Goal: Task Accomplishment & Management: Use online tool/utility

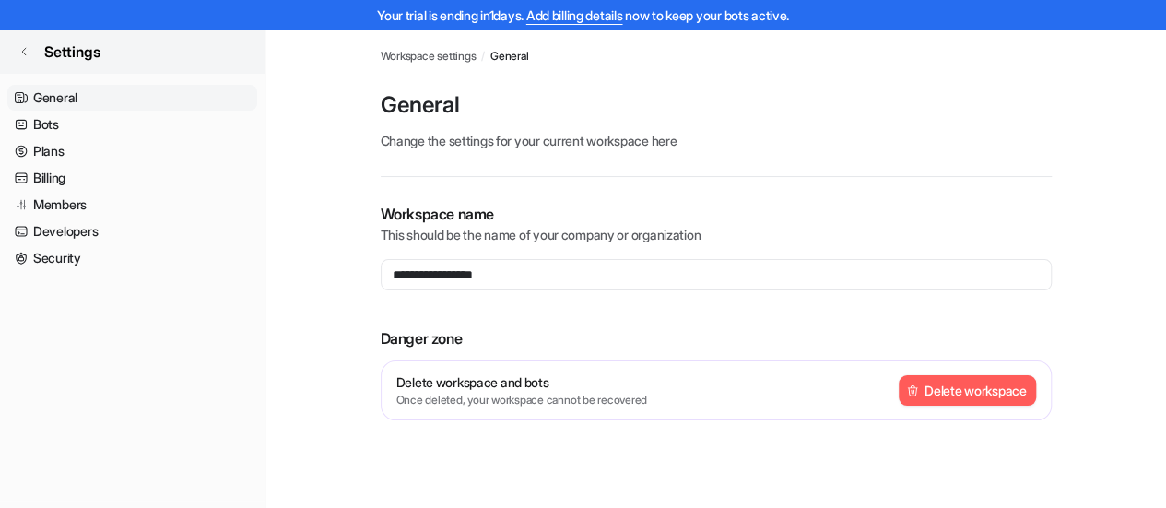
click at [18, 51] on link "Settings" at bounding box center [132, 51] width 265 height 44
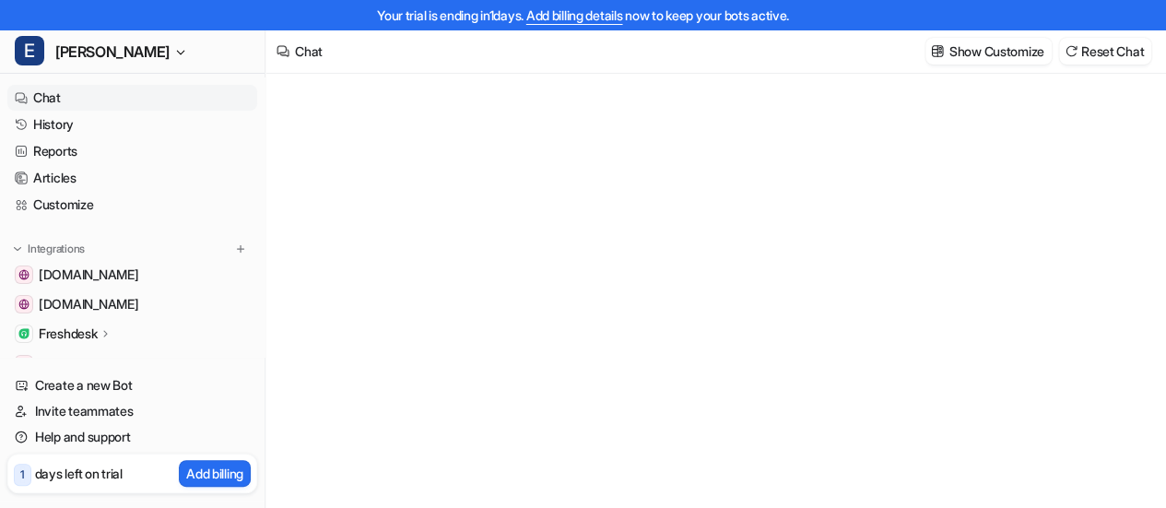
type textarea "**********"
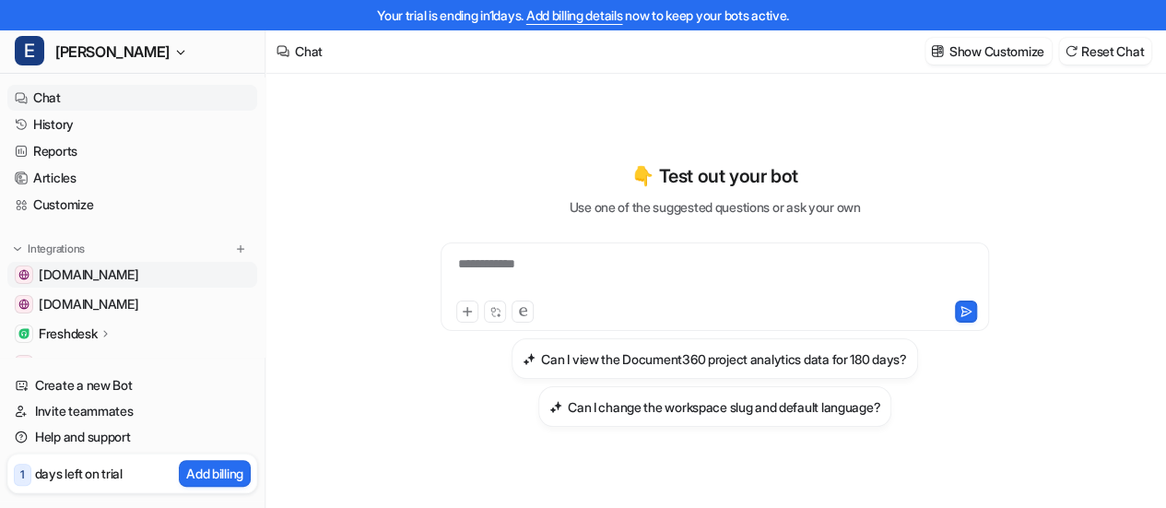
click at [136, 271] on span "[DOMAIN_NAME]" at bounding box center [89, 274] width 100 height 18
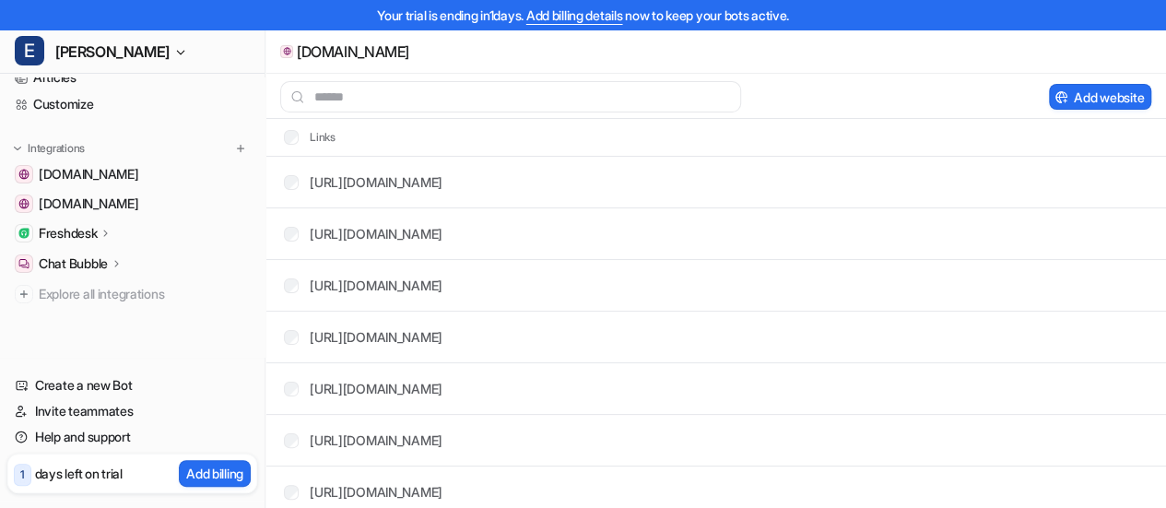
scroll to position [92, 0]
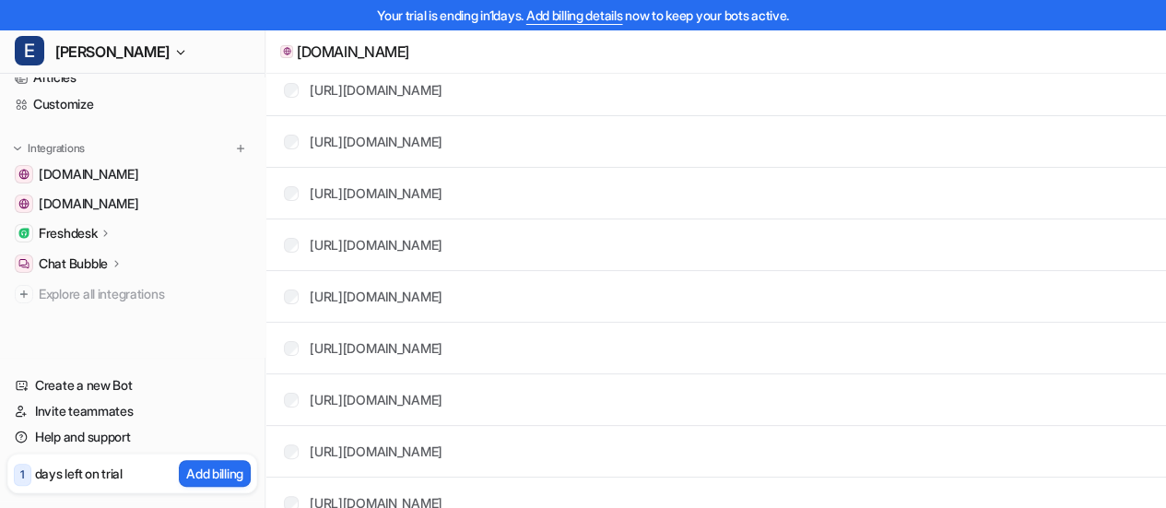
click at [101, 232] on div "Freshdesk" at bounding box center [76, 233] width 74 height 18
click at [85, 261] on p "Overview" at bounding box center [80, 260] width 55 height 18
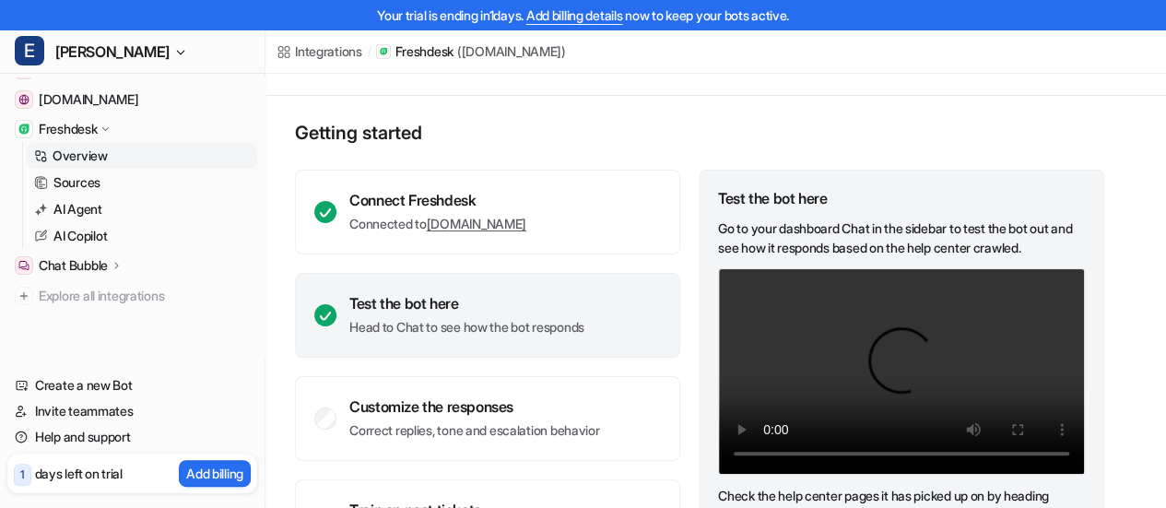
scroll to position [206, 0]
click at [125, 291] on span "Explore all integrations" at bounding box center [144, 293] width 211 height 29
click at [102, 182] on link "Sources" at bounding box center [142, 181] width 230 height 26
click at [110, 153] on link "Overview" at bounding box center [142, 154] width 230 height 26
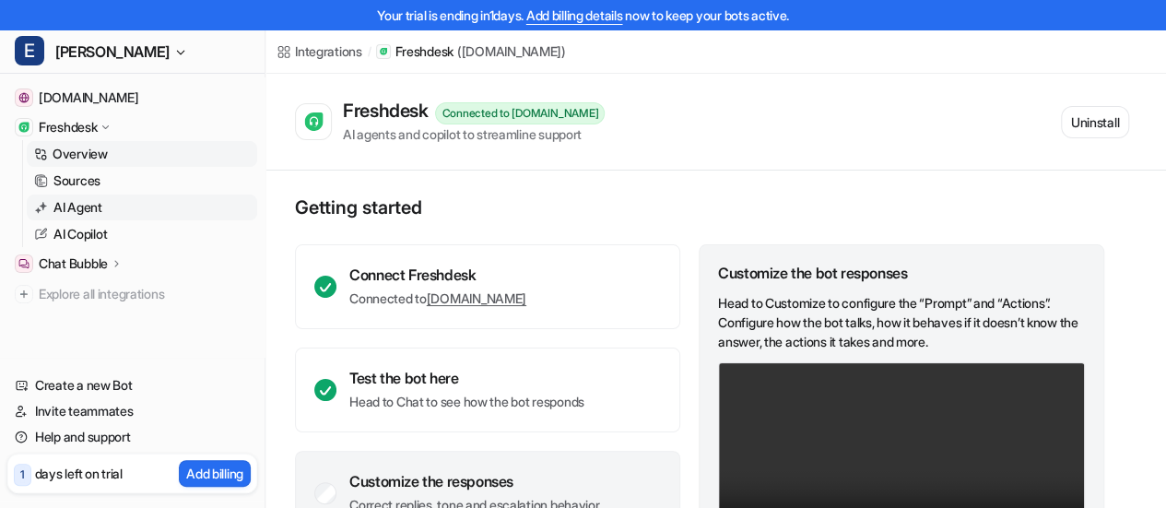
click at [92, 206] on p "AI Agent" at bounding box center [77, 207] width 49 height 18
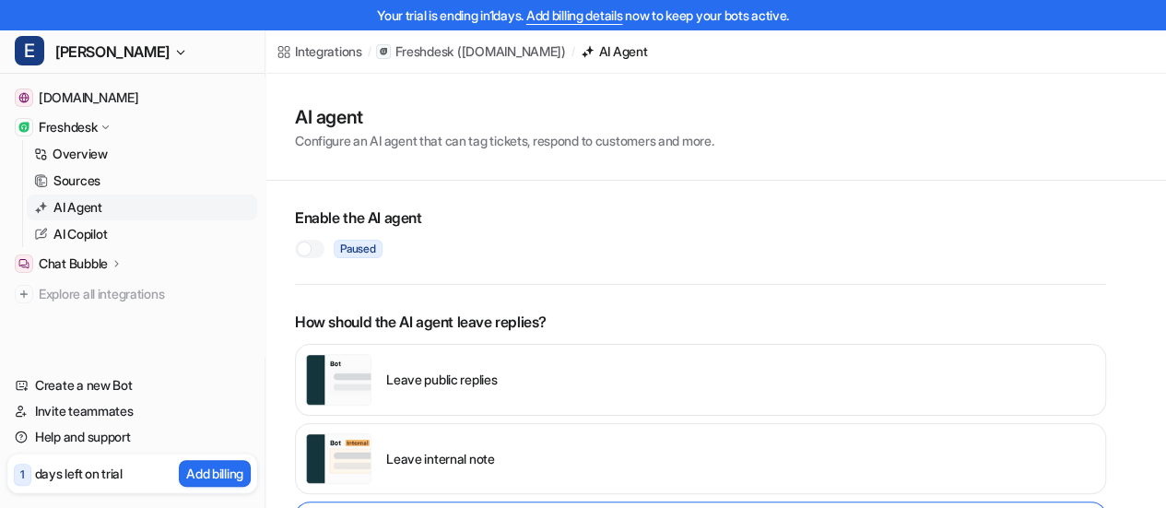
click at [659, 151] on div "AI agent Configure an AI agent that can tag tickets, respond to customers and m…" at bounding box center [715, 127] width 900 height 107
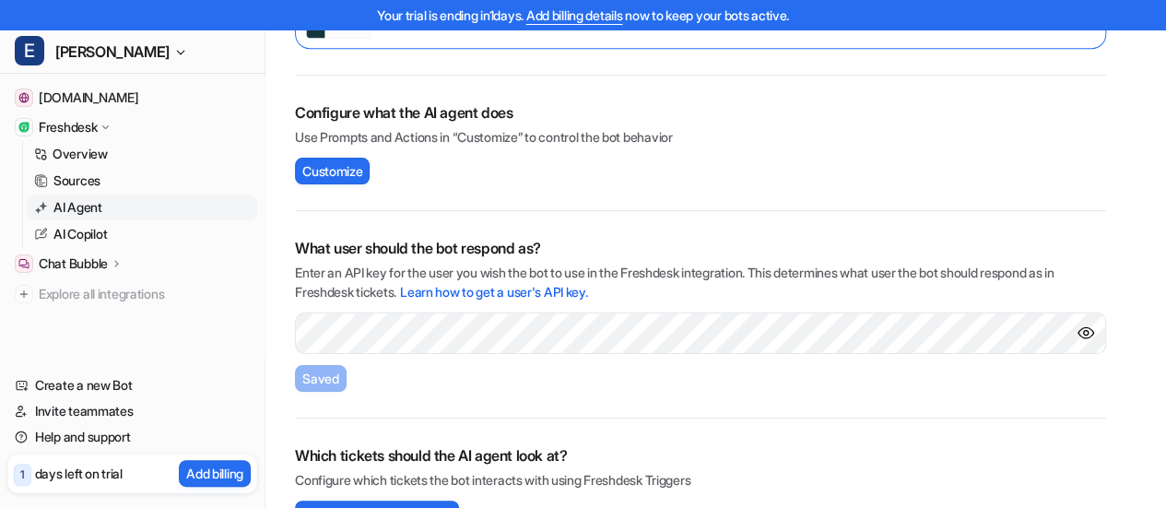
scroll to position [553, 0]
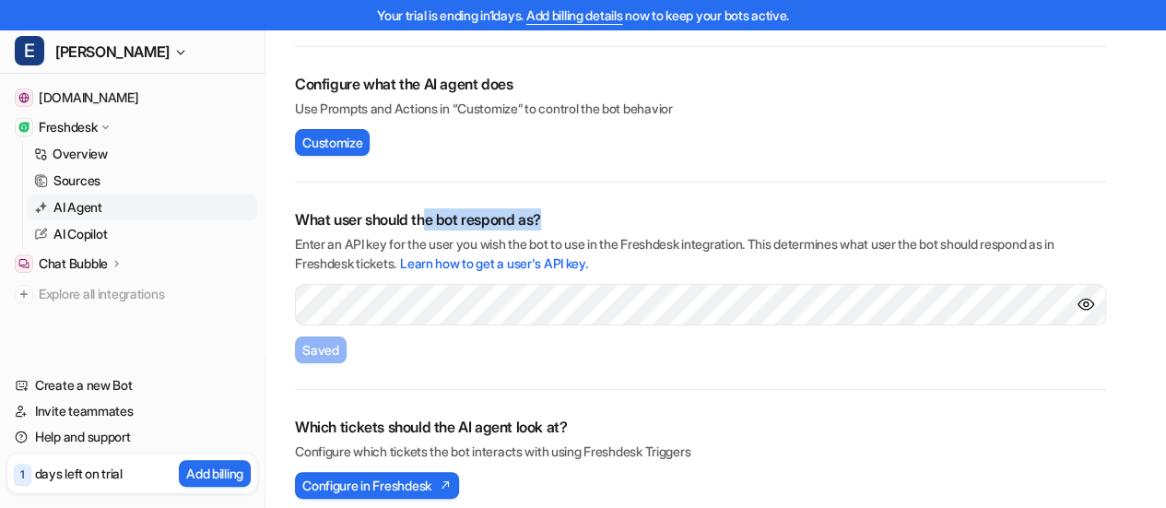
drag, startPoint x: 428, startPoint y: 198, endPoint x: 557, endPoint y: 204, distance: 129.2
click at [557, 204] on div "What user should the bot respond as? Enter an API key for the user you wish the…" at bounding box center [700, 285] width 811 height 207
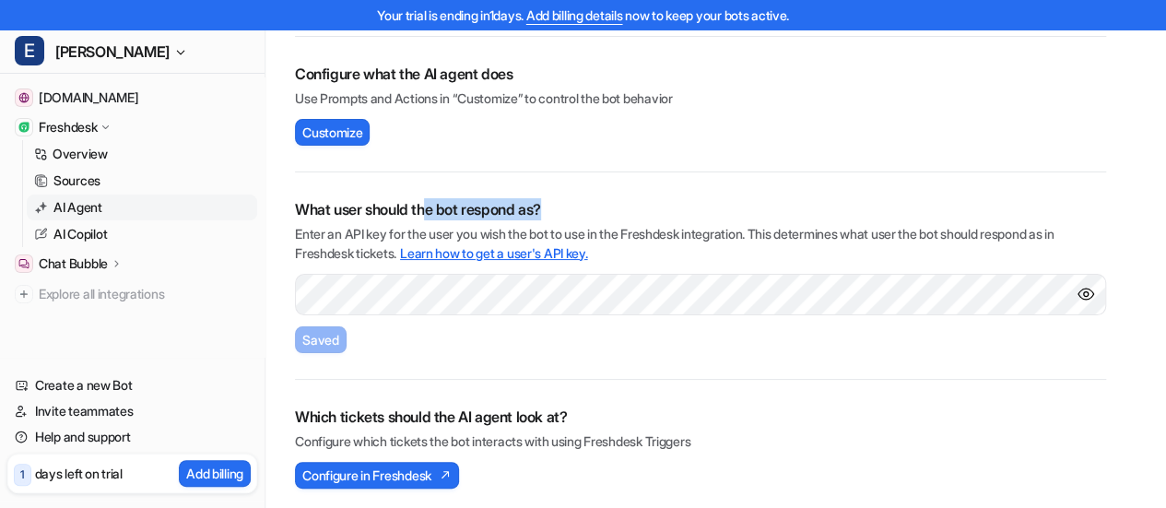
scroll to position [566, 0]
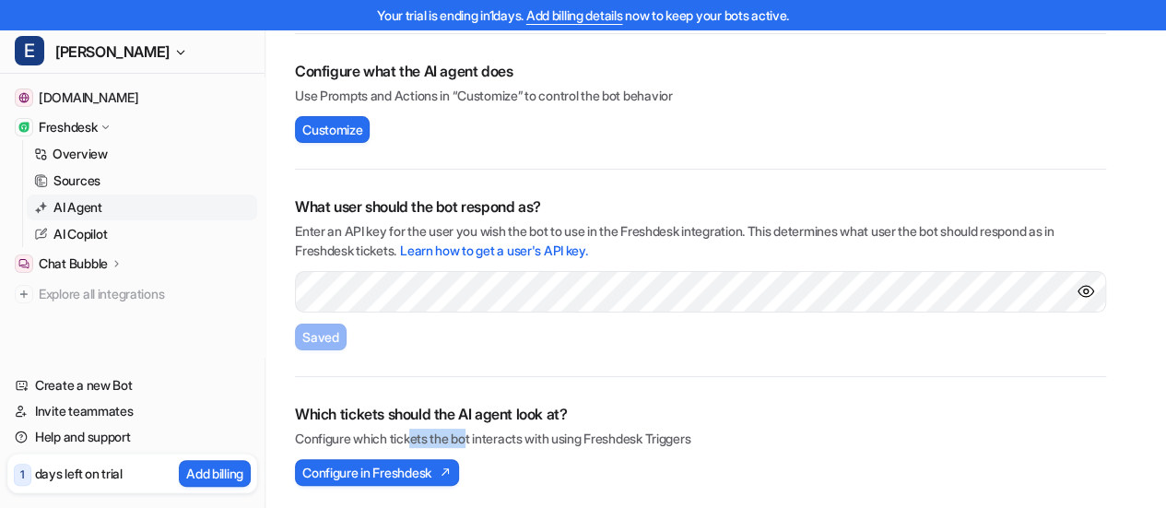
drag, startPoint x: 418, startPoint y: 437, endPoint x: 507, endPoint y: 449, distance: 89.3
click at [474, 447] on div "Which tickets should the AI agent look at? Configure which tickets the bot inte…" at bounding box center [700, 444] width 811 height 135
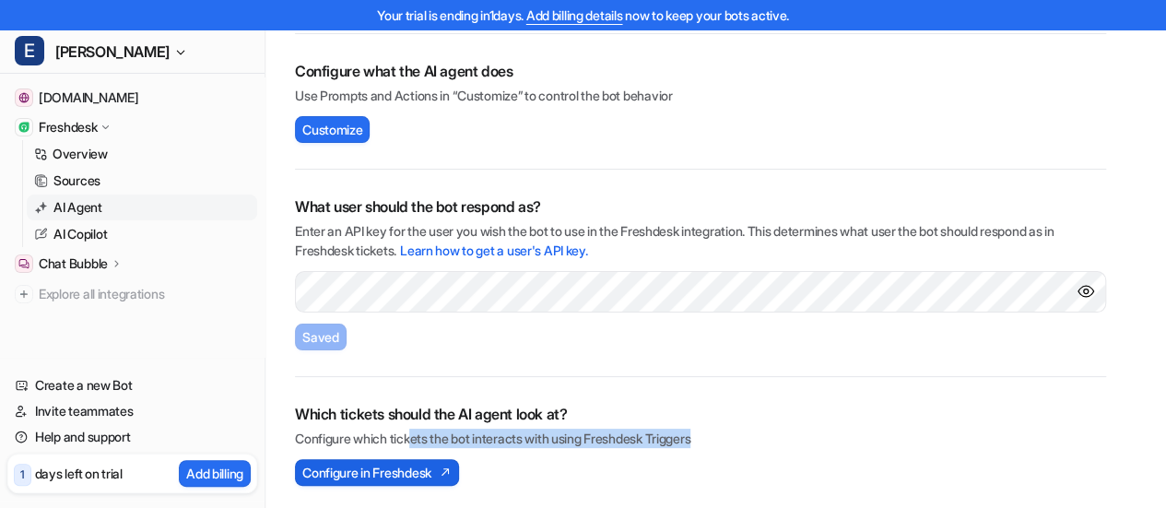
click at [421, 465] on span "Configure in Freshdesk" at bounding box center [366, 472] width 129 height 19
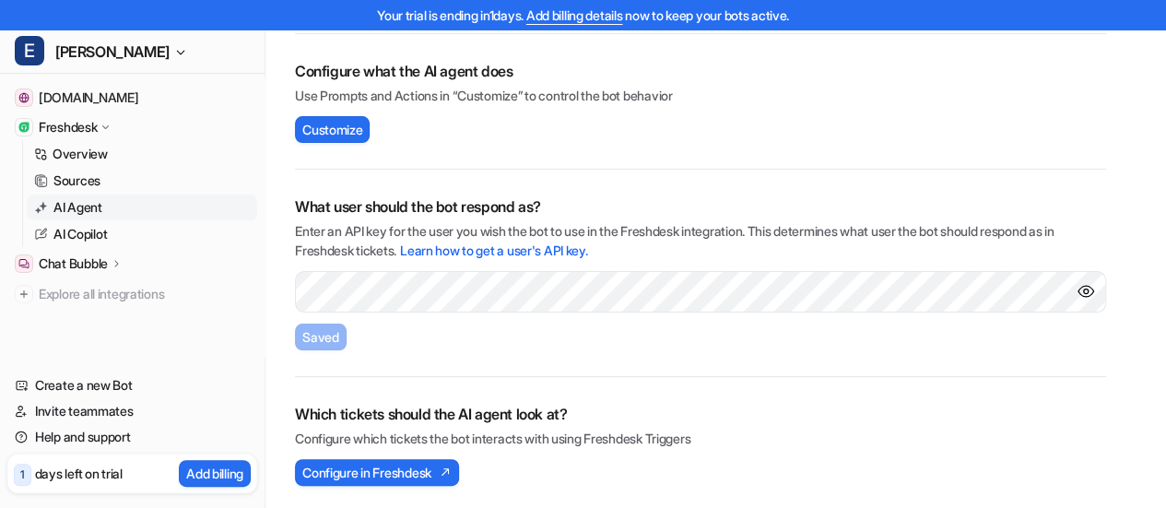
click at [96, 128] on p "Freshdesk" at bounding box center [68, 127] width 58 height 18
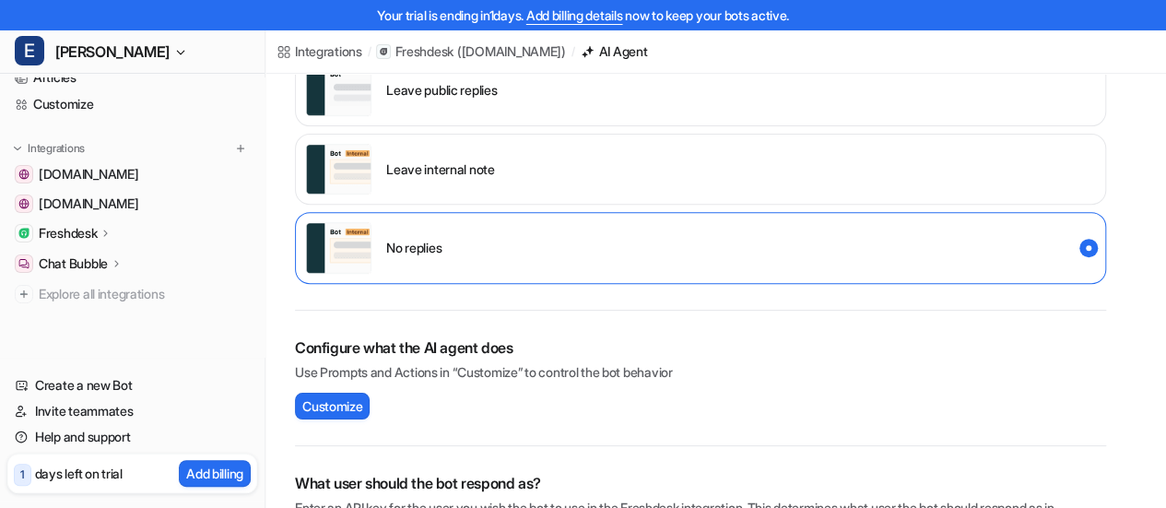
scroll to position [0, 0]
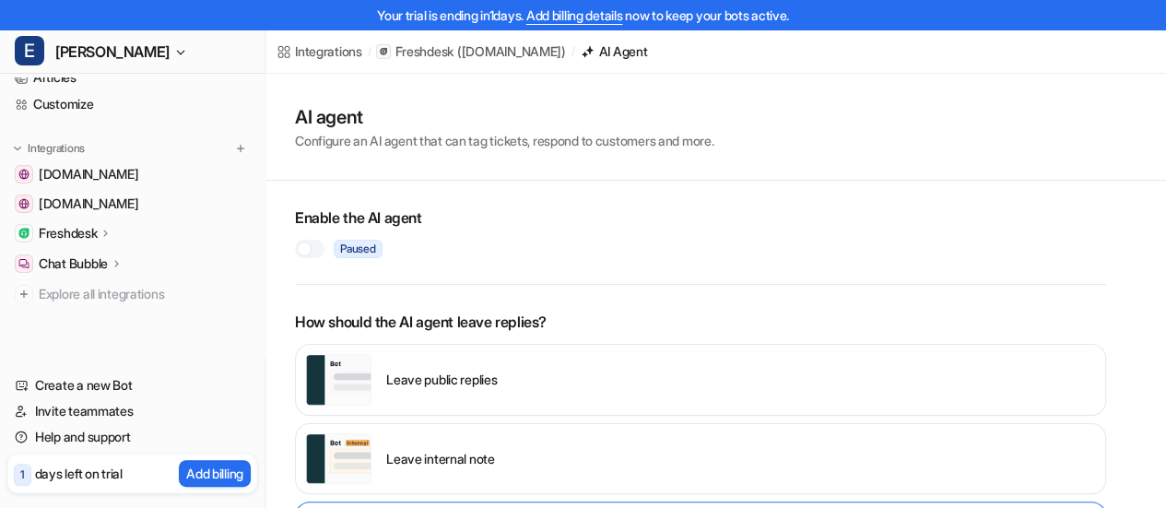
click at [109, 235] on icon at bounding box center [106, 233] width 13 height 14
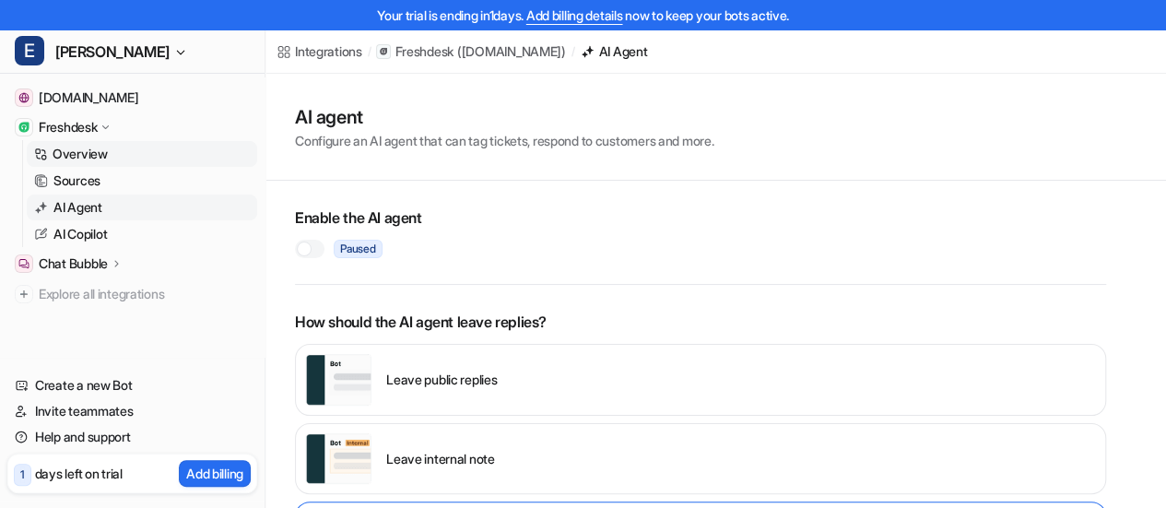
click at [94, 154] on p "Overview" at bounding box center [80, 154] width 55 height 18
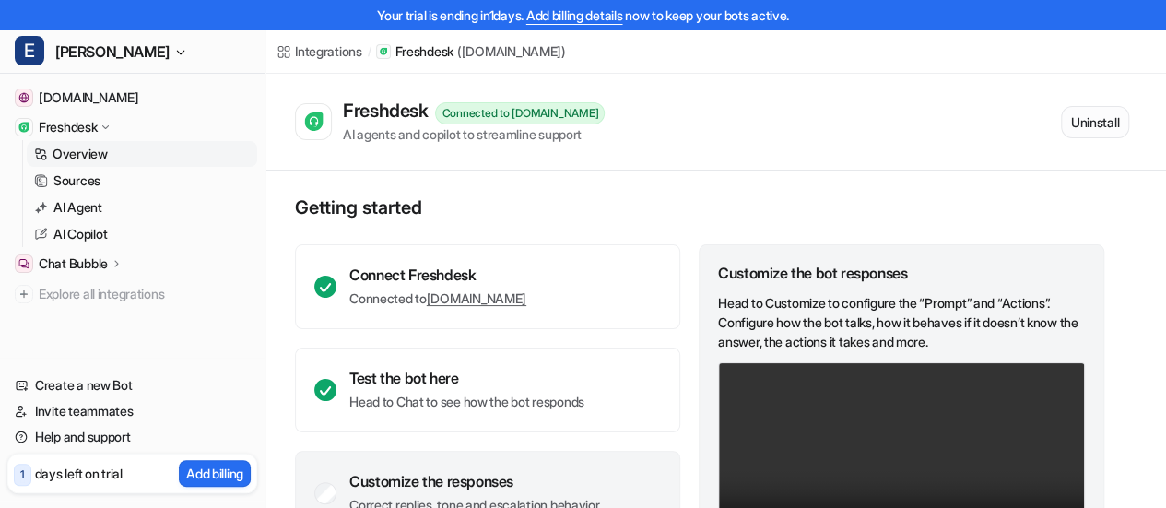
click at [1103, 117] on button "Uninstall" at bounding box center [1095, 122] width 68 height 32
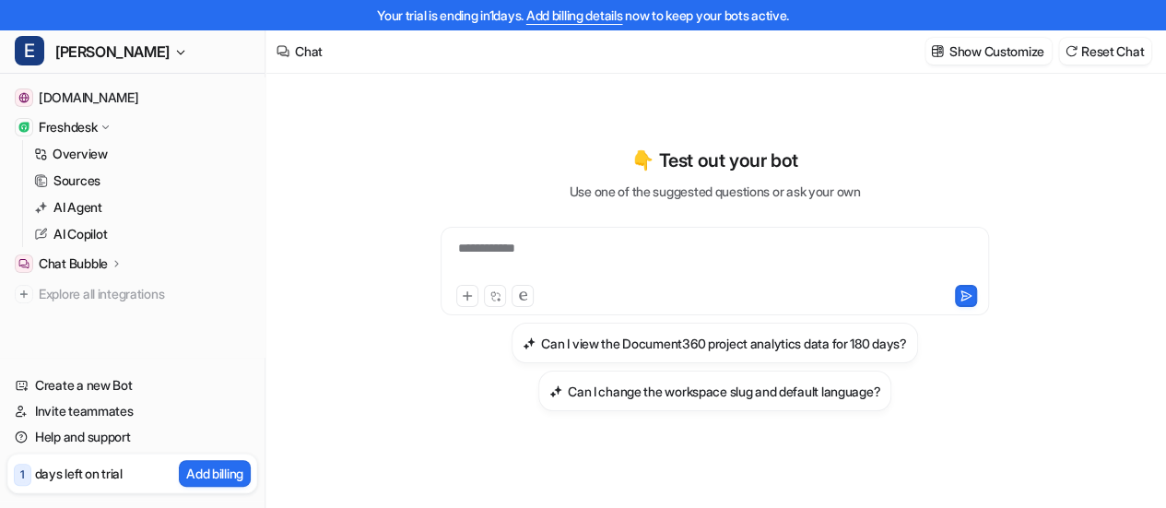
scroll to position [29, 0]
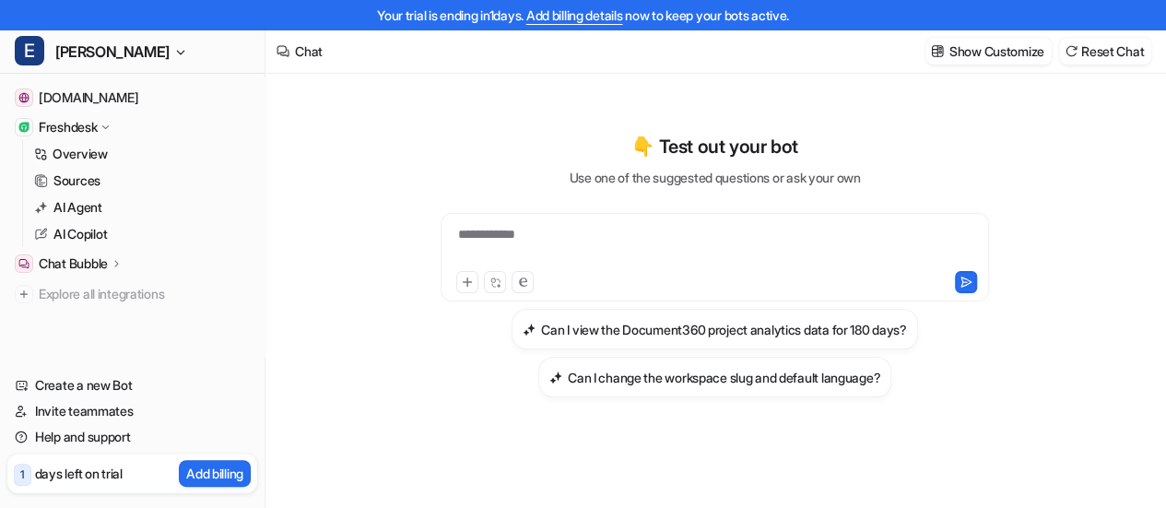
click at [118, 263] on icon at bounding box center [116, 263] width 13 height 14
click at [96, 287] on p "Overview" at bounding box center [80, 290] width 55 height 18
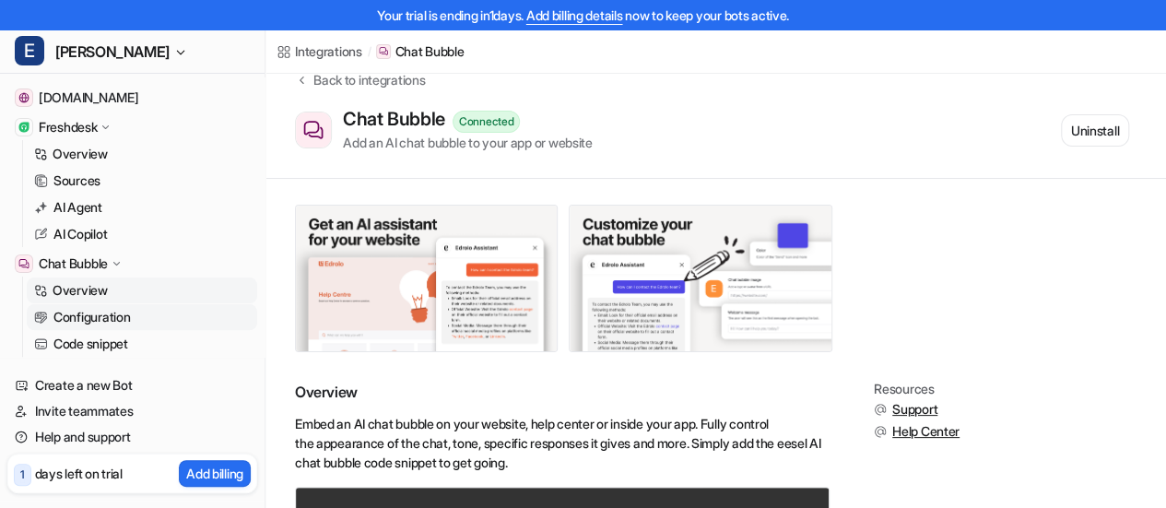
click at [116, 311] on p "Configuration" at bounding box center [91, 317] width 76 height 18
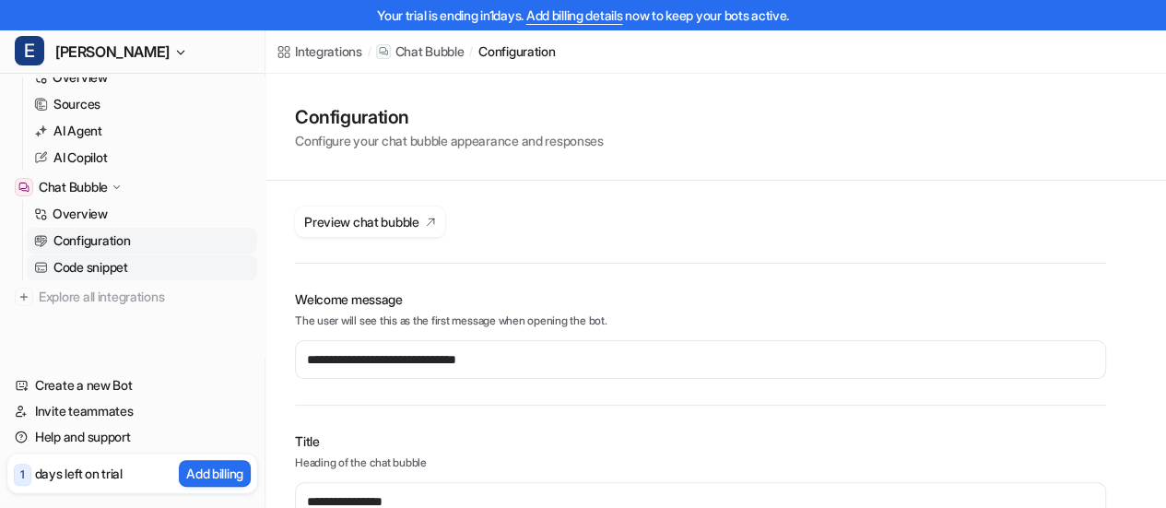
scroll to position [286, 0]
click at [105, 386] on link "Create a new Bot" at bounding box center [132, 385] width 250 height 26
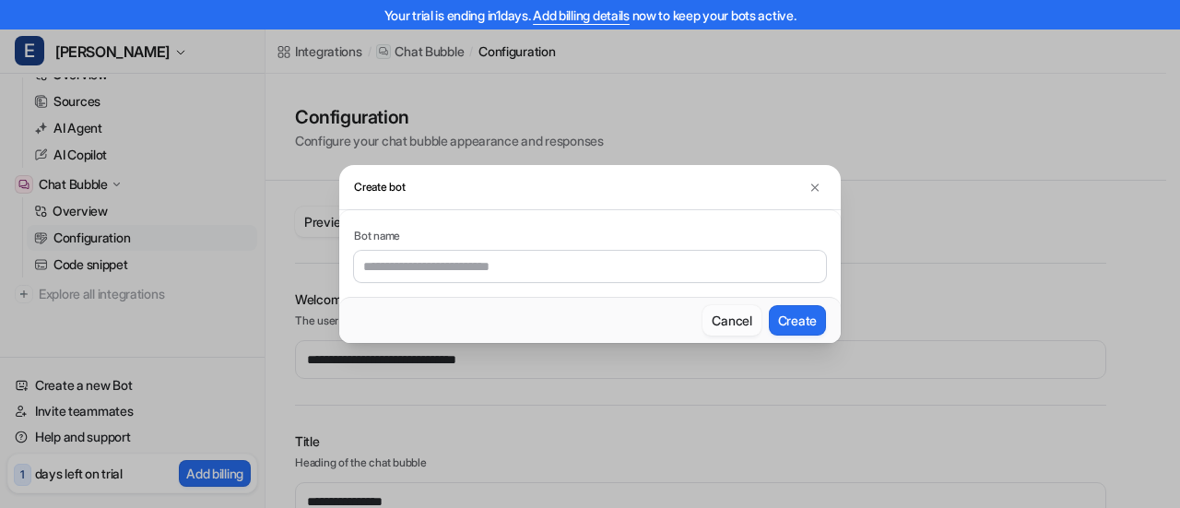
click at [741, 323] on button "Cancel" at bounding box center [731, 320] width 58 height 30
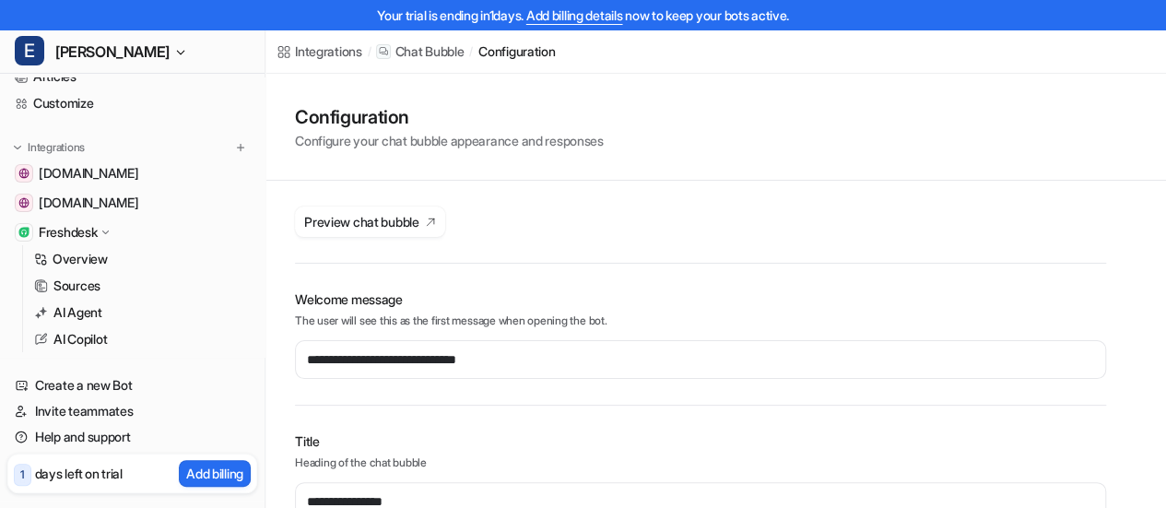
scroll to position [9, 0]
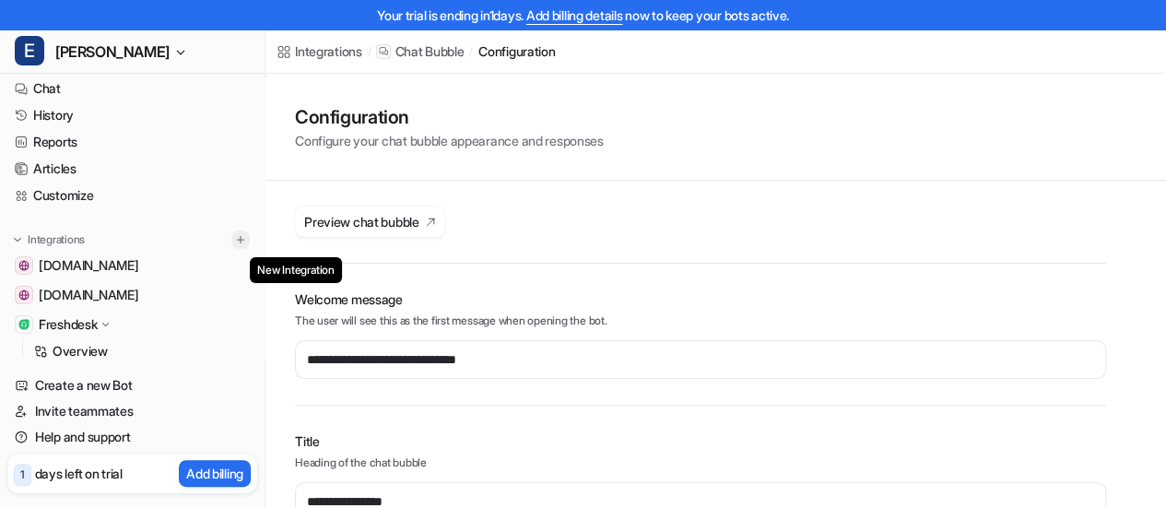
click at [234, 240] on img at bounding box center [240, 239] width 13 height 13
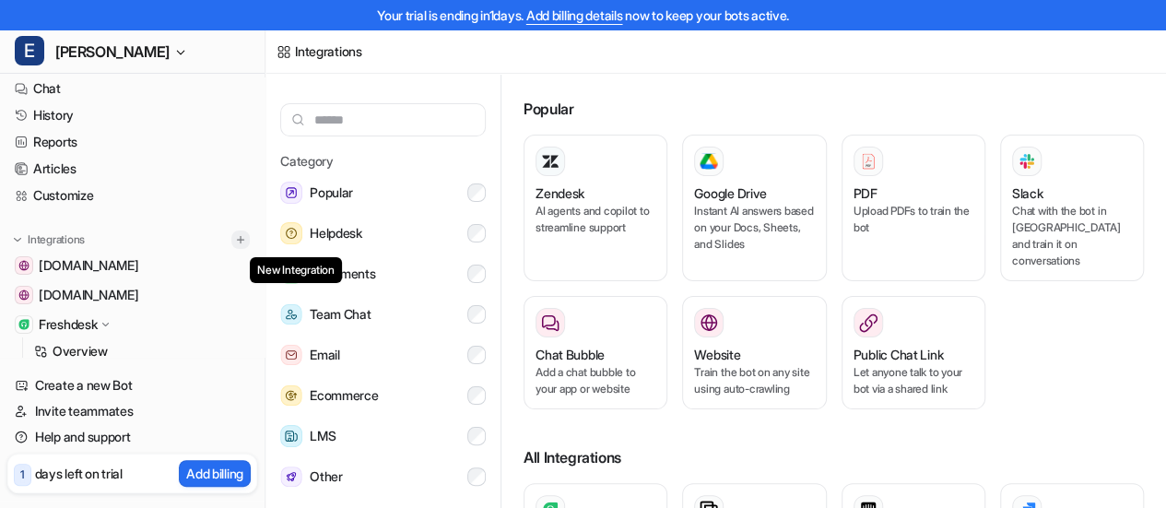
click at [234, 239] on img at bounding box center [240, 239] width 13 height 13
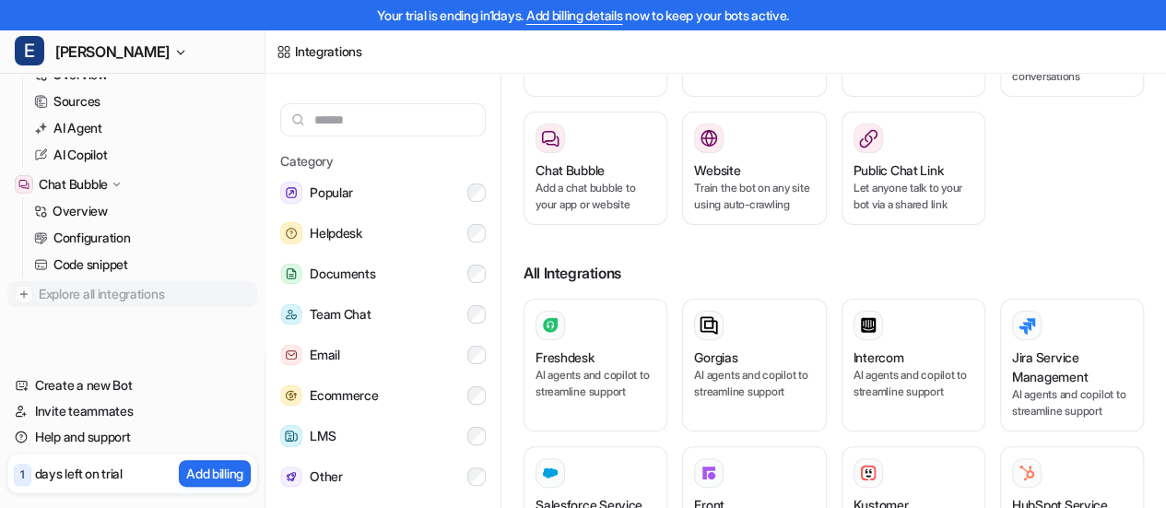
click at [15, 291] on img at bounding box center [24, 294] width 18 height 18
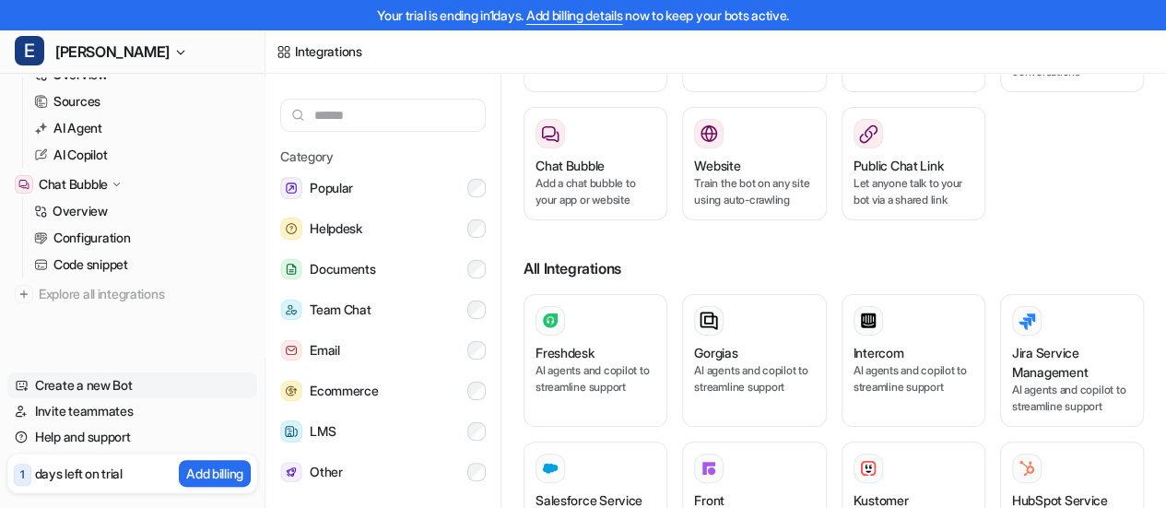
scroll to position [37, 0]
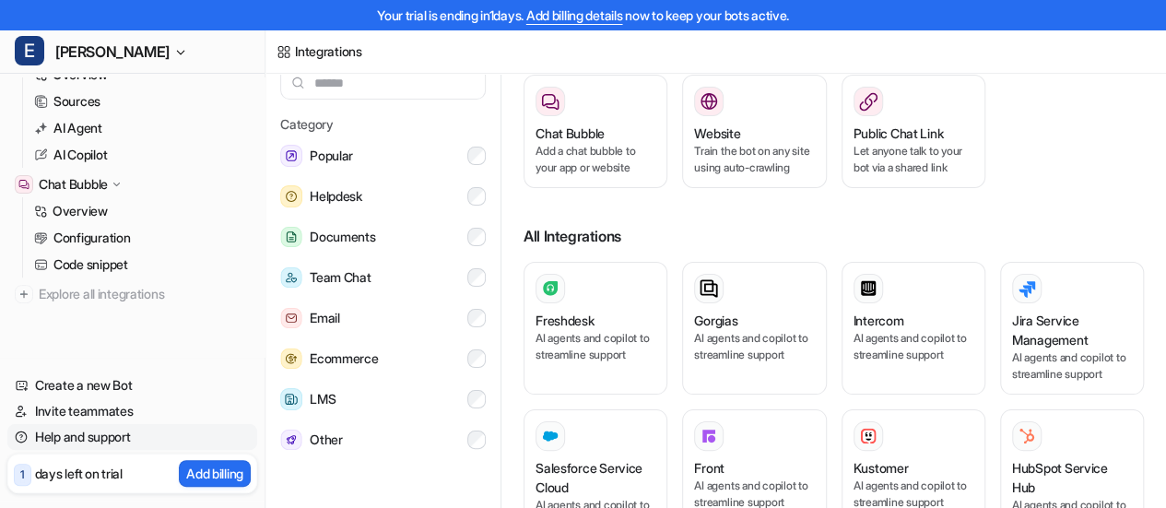
click at [90, 436] on link "Help and support" at bounding box center [132, 437] width 250 height 26
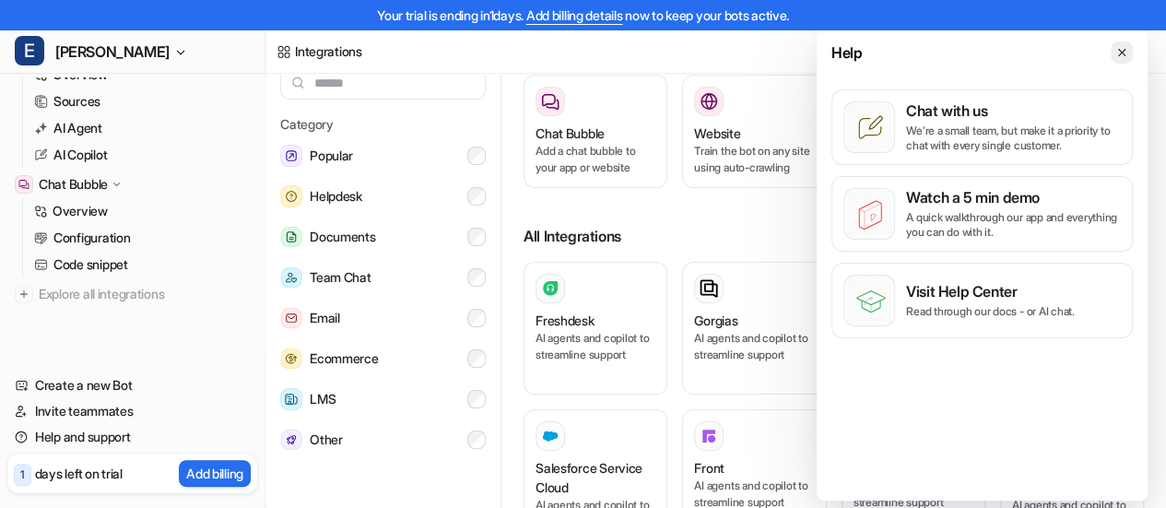
click at [1124, 50] on icon at bounding box center [1121, 52] width 13 height 13
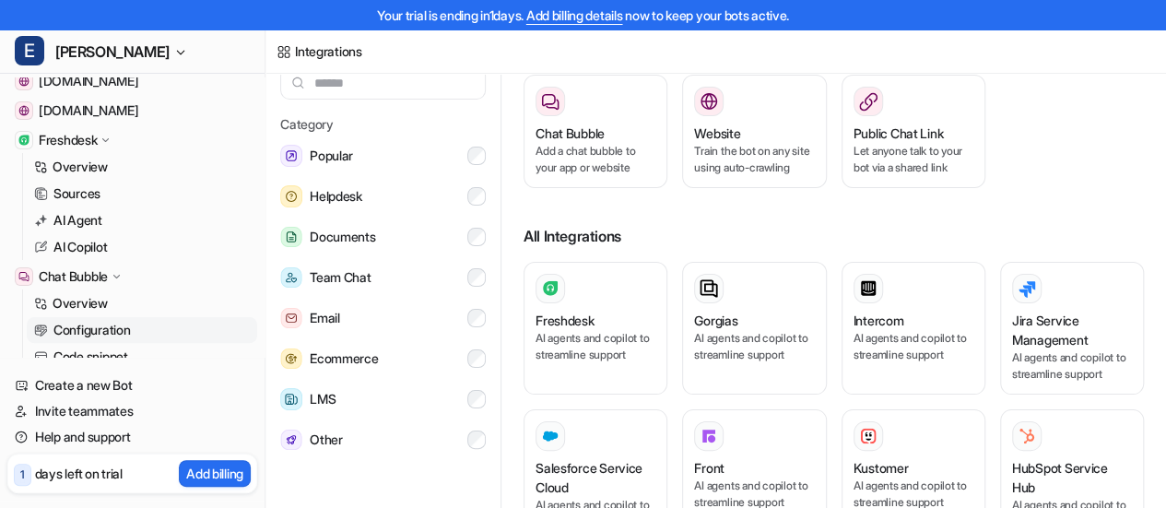
scroll to position [9, 0]
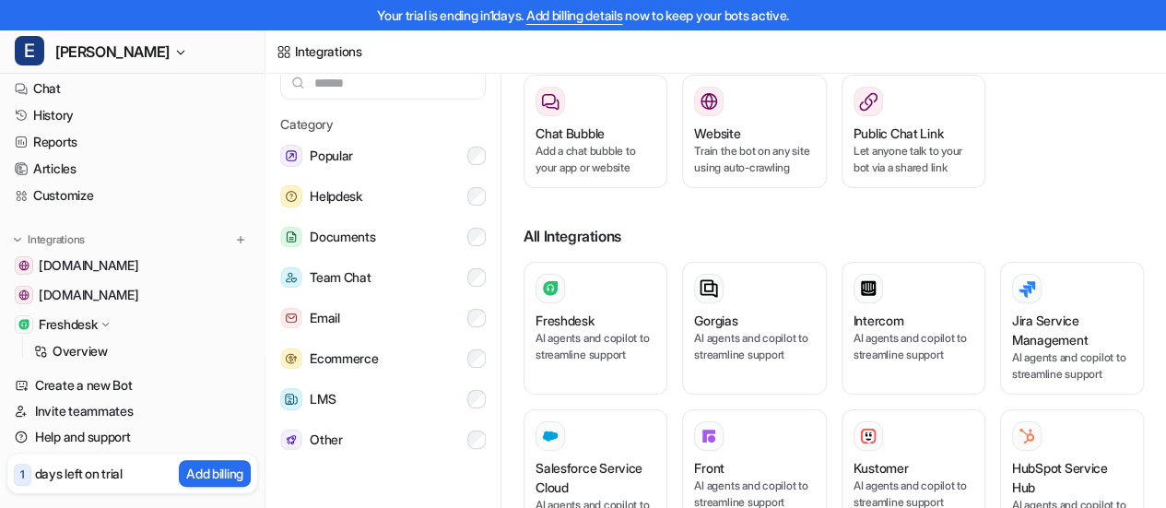
click at [110, 318] on icon at bounding box center [106, 324] width 14 height 13
click at [97, 323] on p "Freshdesk" at bounding box center [68, 324] width 58 height 18
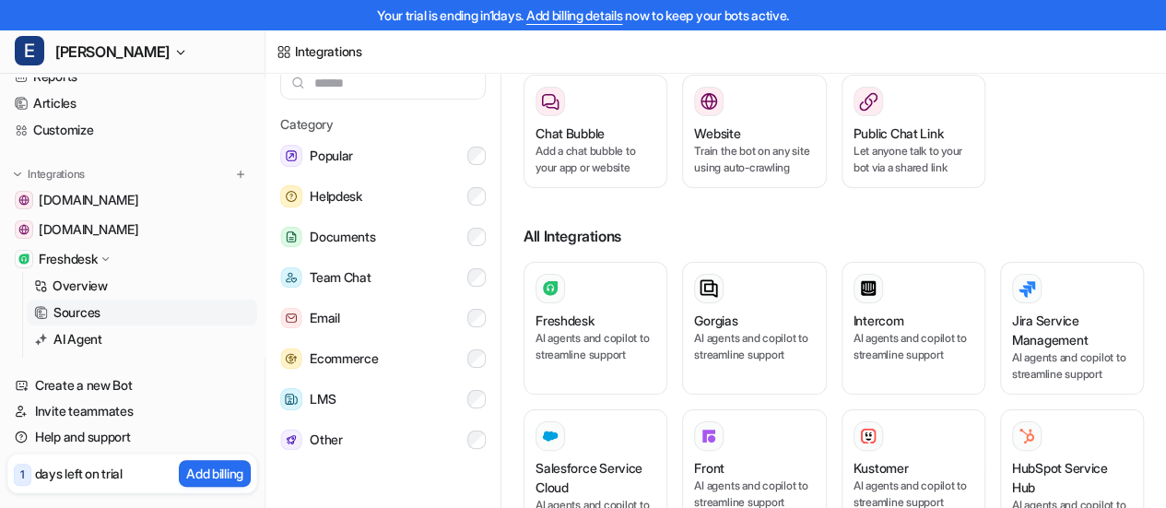
scroll to position [101, 0]
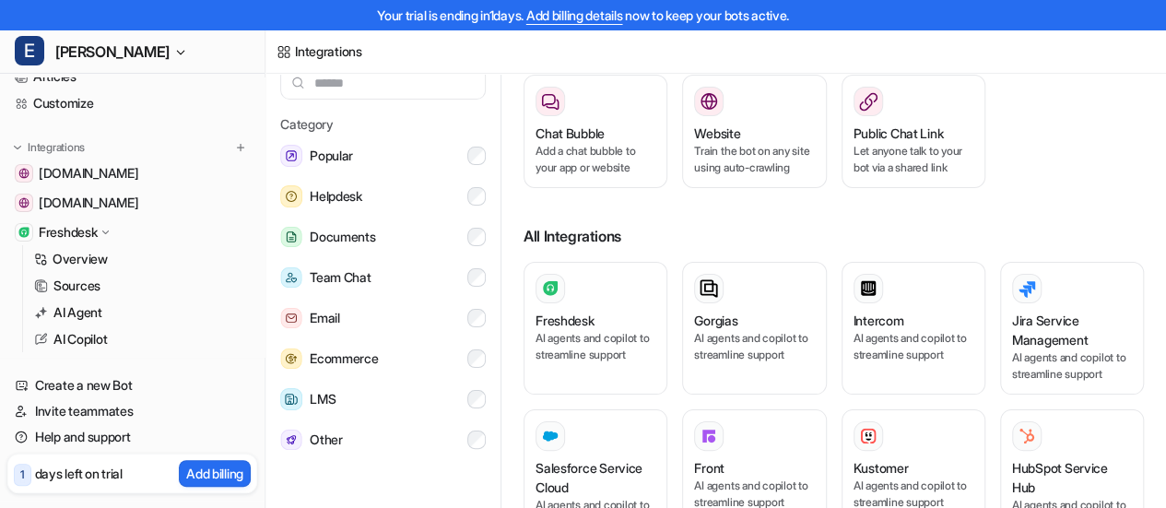
click at [88, 229] on p "Freshdesk" at bounding box center [68, 232] width 58 height 18
click at [606, 319] on div "Freshdesk" at bounding box center [595, 320] width 120 height 19
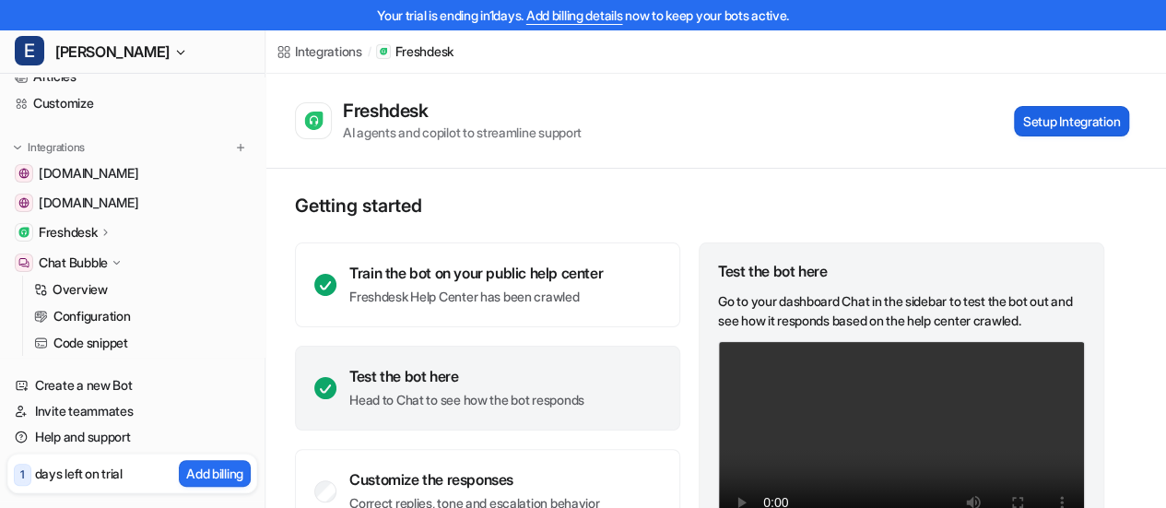
click at [1104, 130] on button "Setup Integration" at bounding box center [1071, 121] width 115 height 30
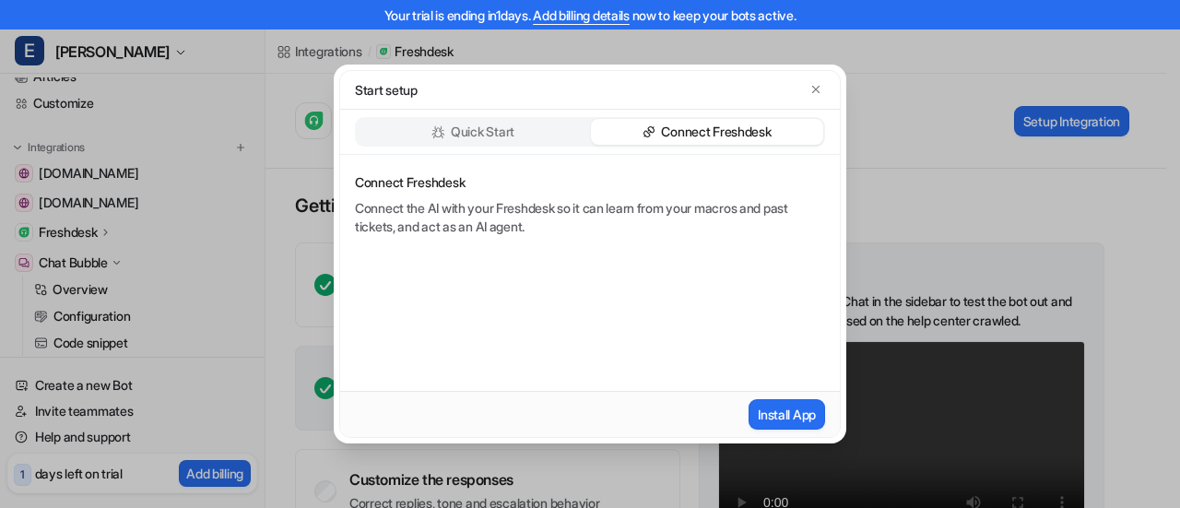
click at [734, 129] on p "Connect Freshdesk" at bounding box center [716, 132] width 110 height 18
click at [526, 138] on div "Quick Start" at bounding box center [473, 132] width 232 height 26
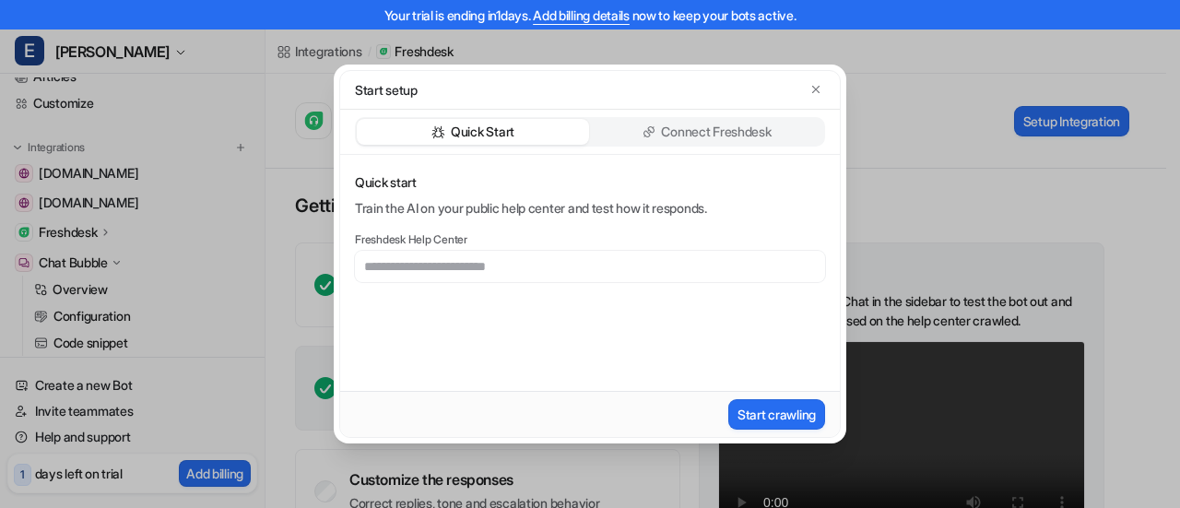
click at [677, 128] on p "Connect Freshdesk" at bounding box center [716, 132] width 110 height 18
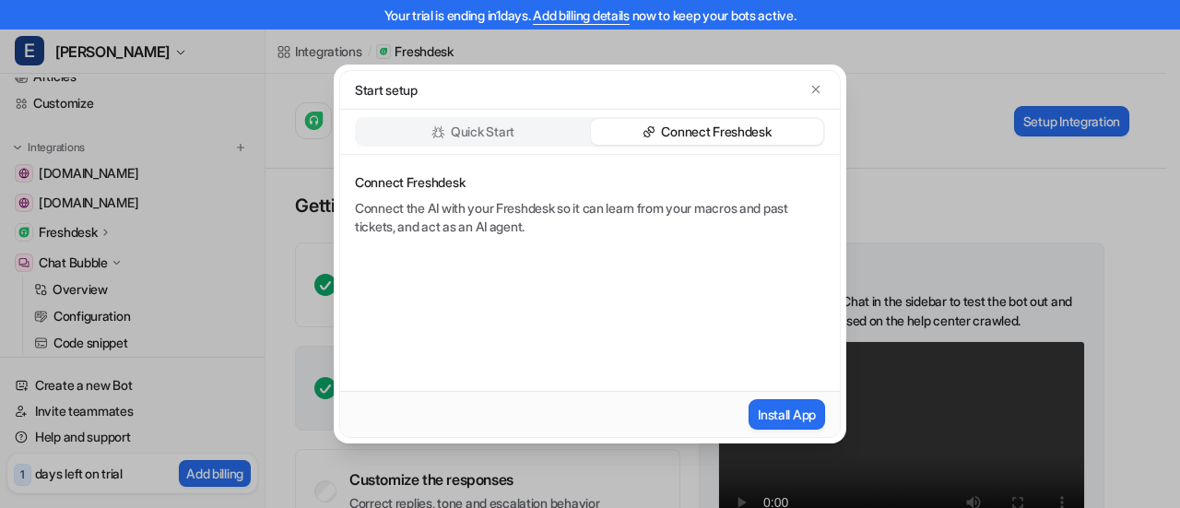
click at [509, 139] on p "Quick Start" at bounding box center [483, 132] width 64 height 18
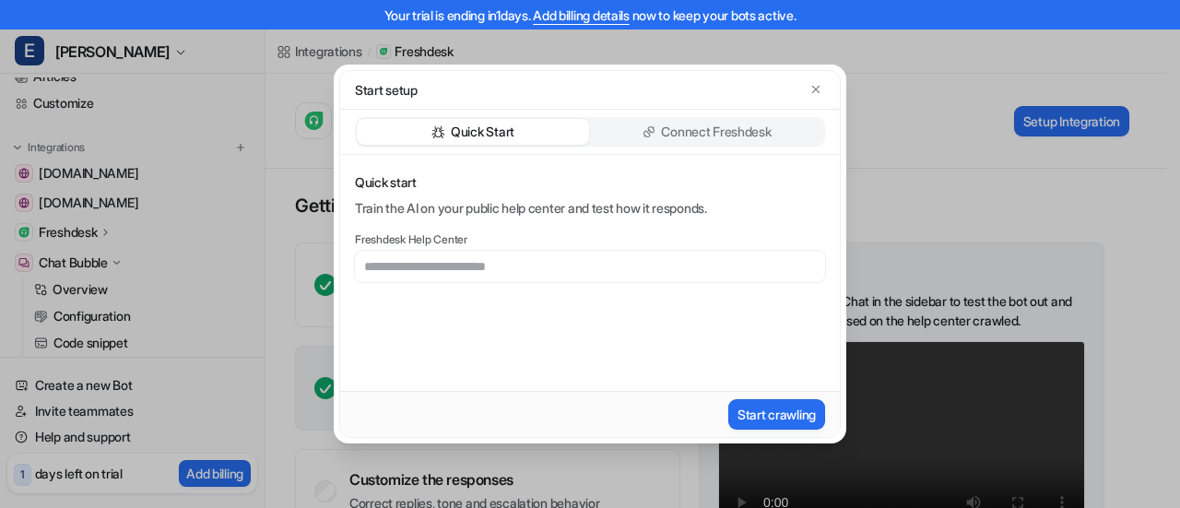
click at [685, 127] on p "Connect Freshdesk" at bounding box center [716, 132] width 110 height 18
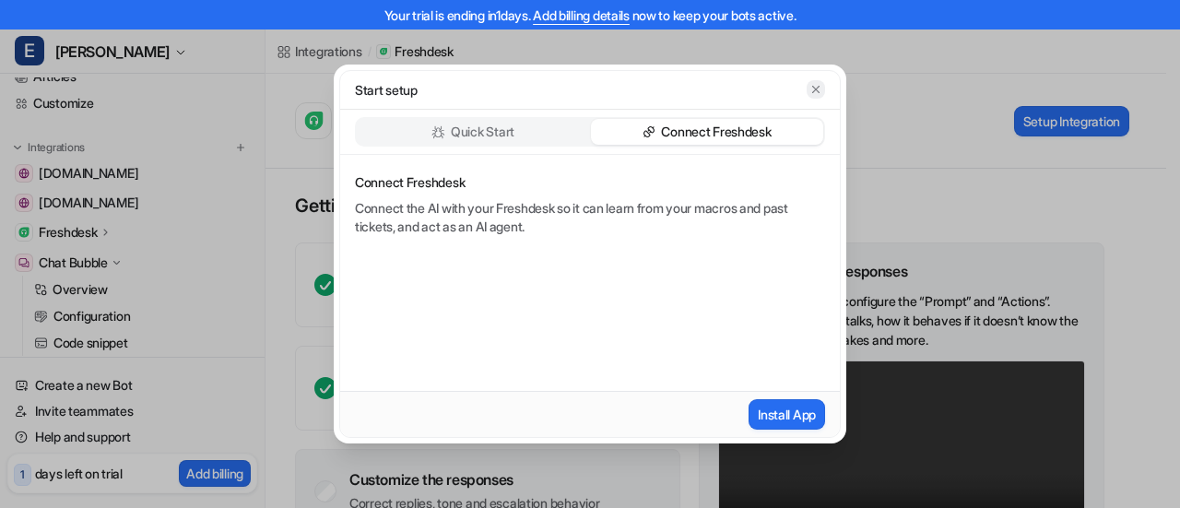
click at [813, 88] on icon "button" at bounding box center [815, 89] width 7 height 7
